Goal: Task Accomplishment & Management: Manage account settings

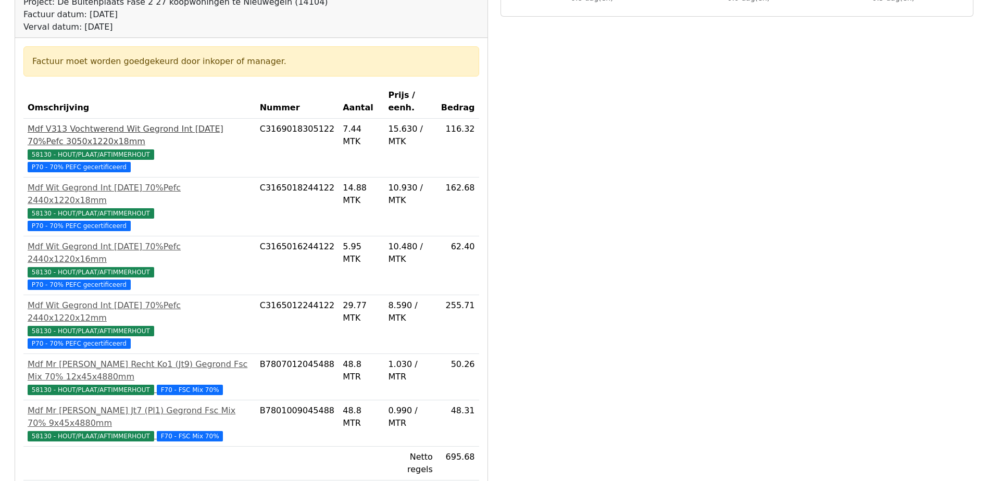
scroll to position [208, 0]
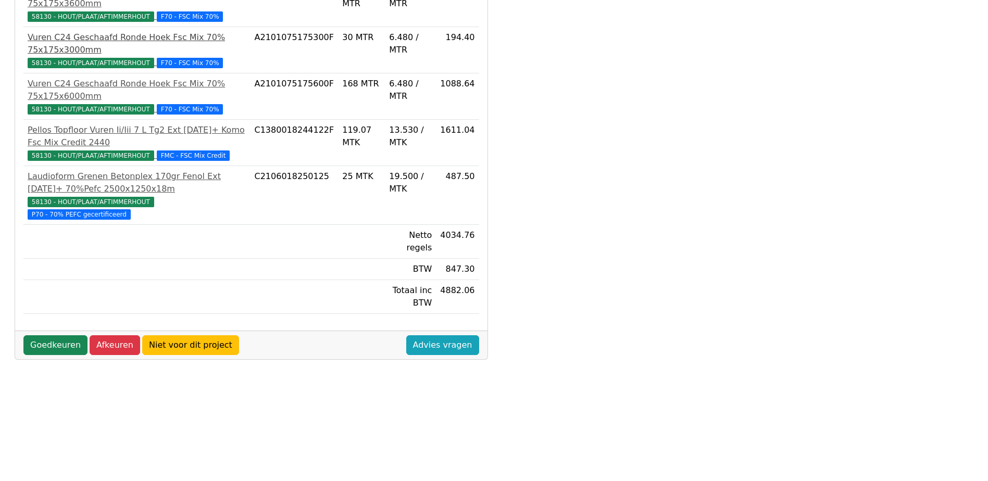
scroll to position [291, 0]
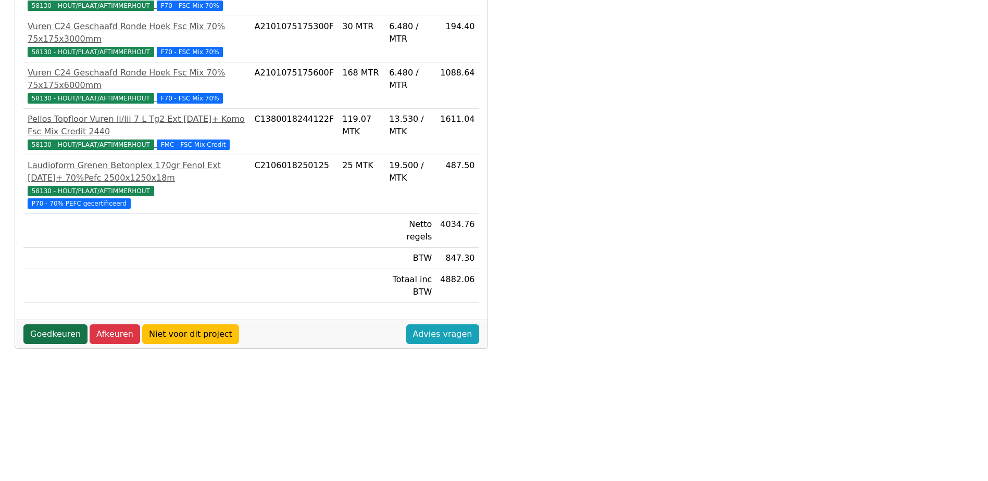
click at [60, 324] on link "Goedkeuren" at bounding box center [55, 334] width 64 height 20
